Goal: Task Accomplishment & Management: Use online tool/utility

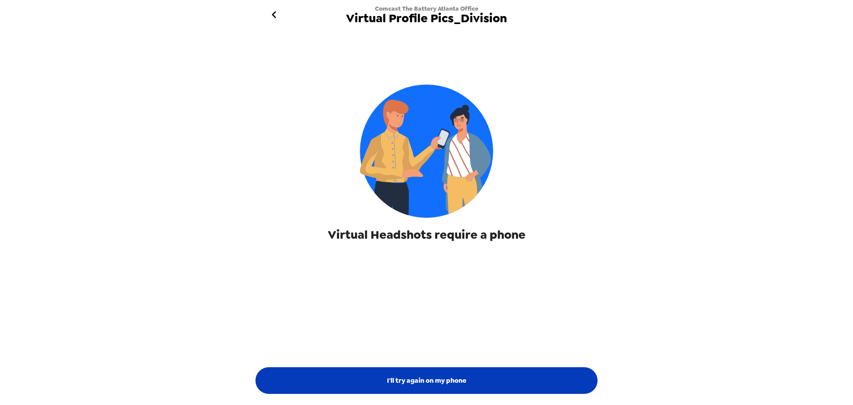
click at [400, 383] on button "I'll try again on my phone" at bounding box center [426, 380] width 342 height 27
